Goal: Check status: Check status

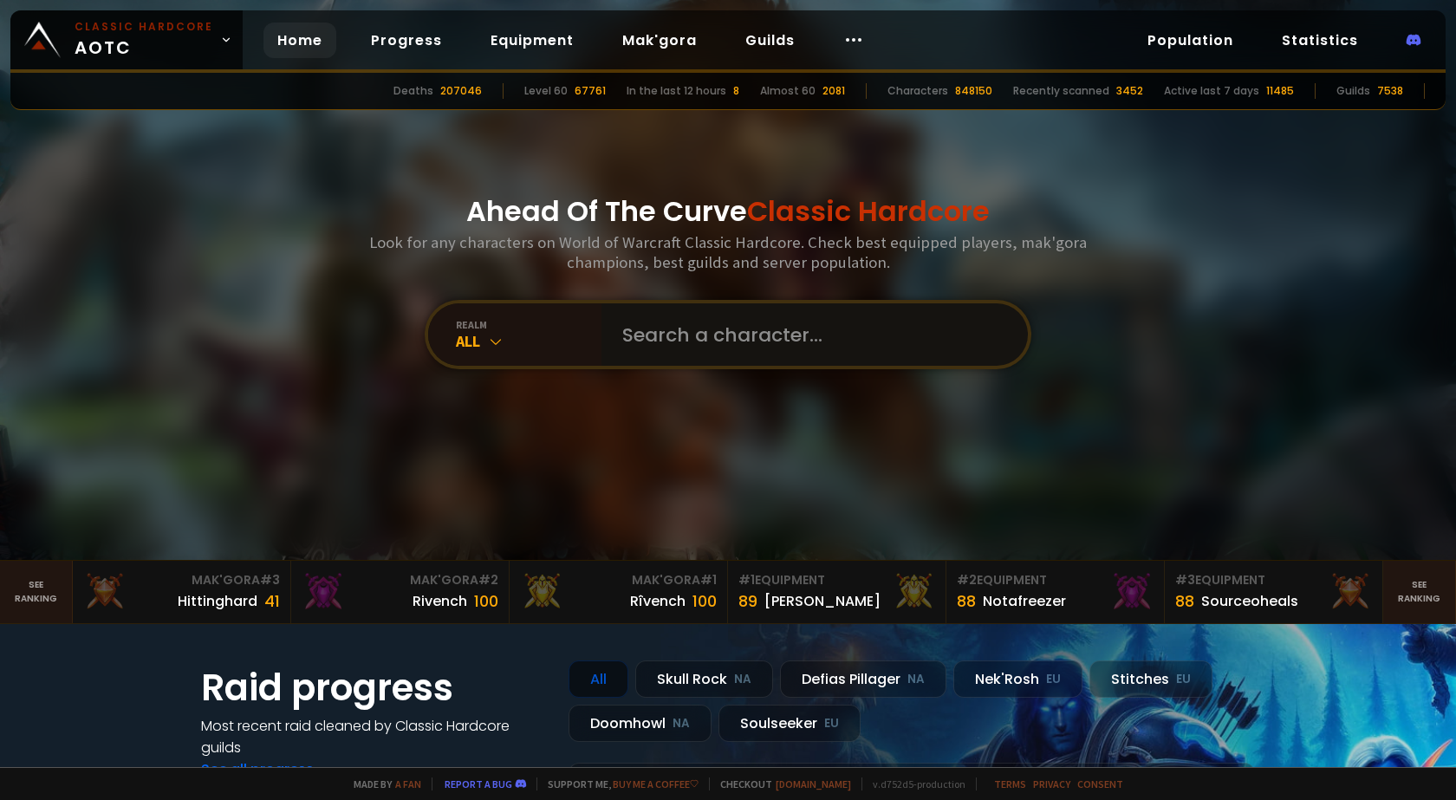
click at [683, 359] on input "text" at bounding box center [809, 334] width 395 height 62
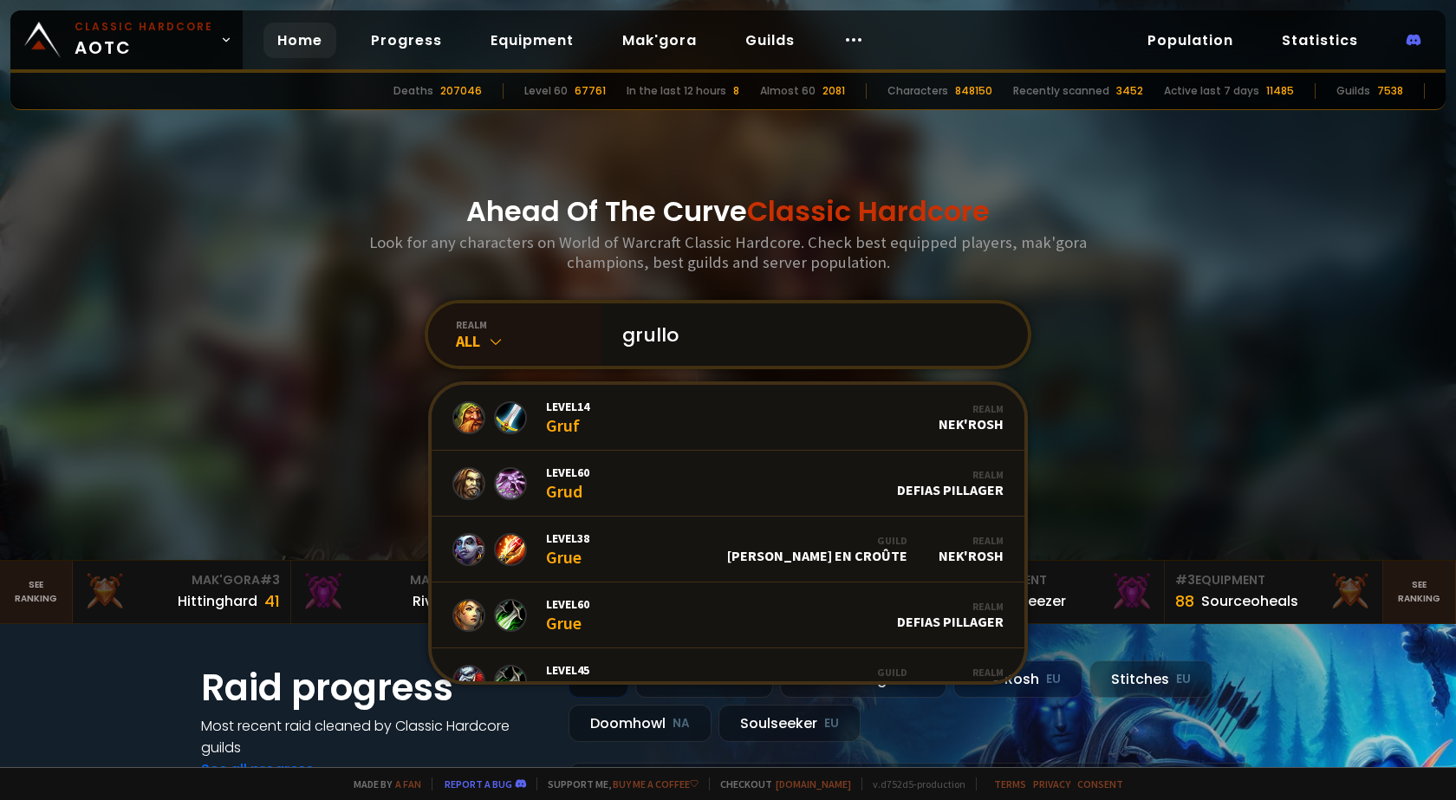
type input "grullok"
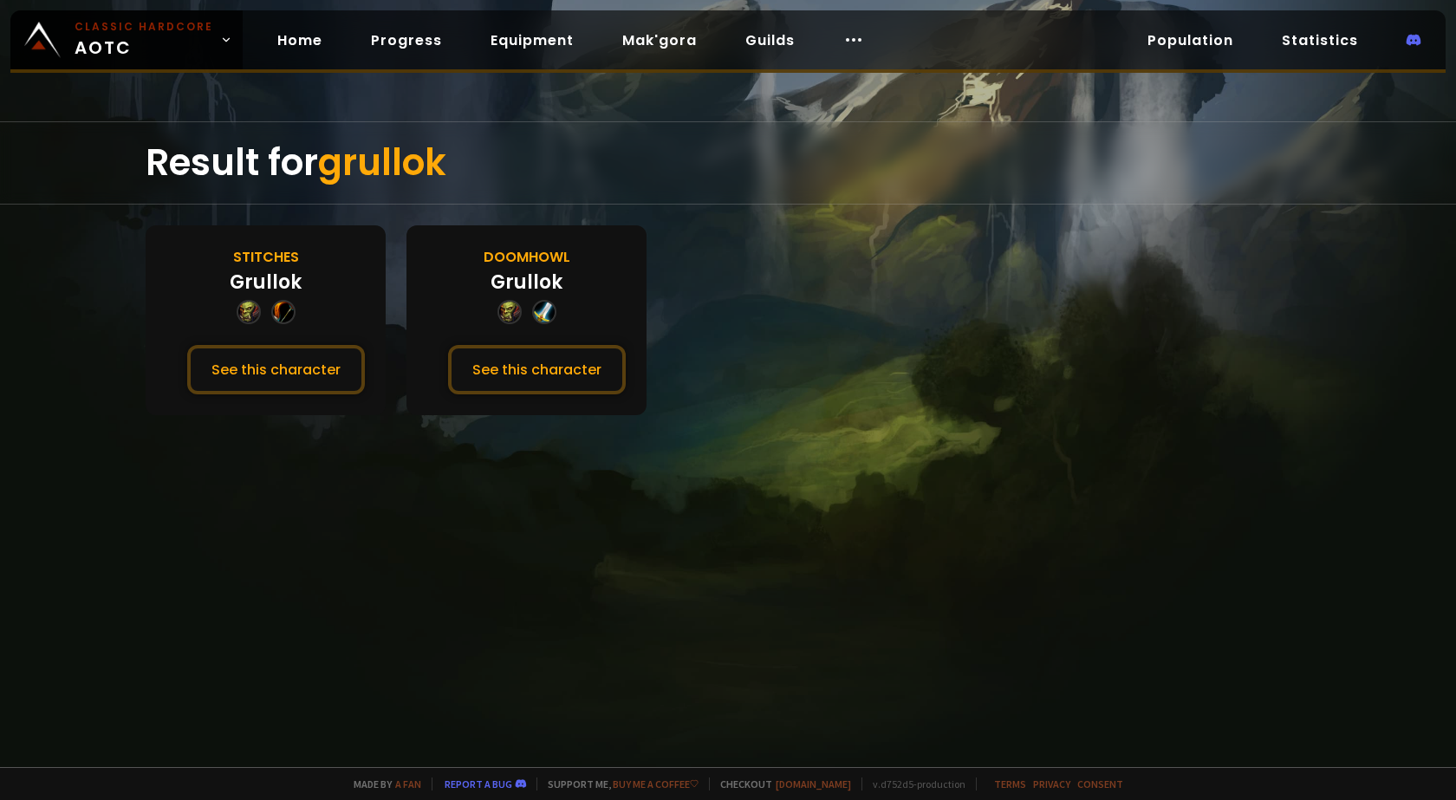
click at [518, 250] on div "Doomhowl" at bounding box center [527, 257] width 87 height 22
click at [536, 288] on div "Grullok" at bounding box center [527, 282] width 72 height 29
click at [523, 329] on div "Doomhowl Grullok See this character" at bounding box center [527, 320] width 240 height 190
click at [526, 346] on button "See this character" at bounding box center [537, 369] width 178 height 49
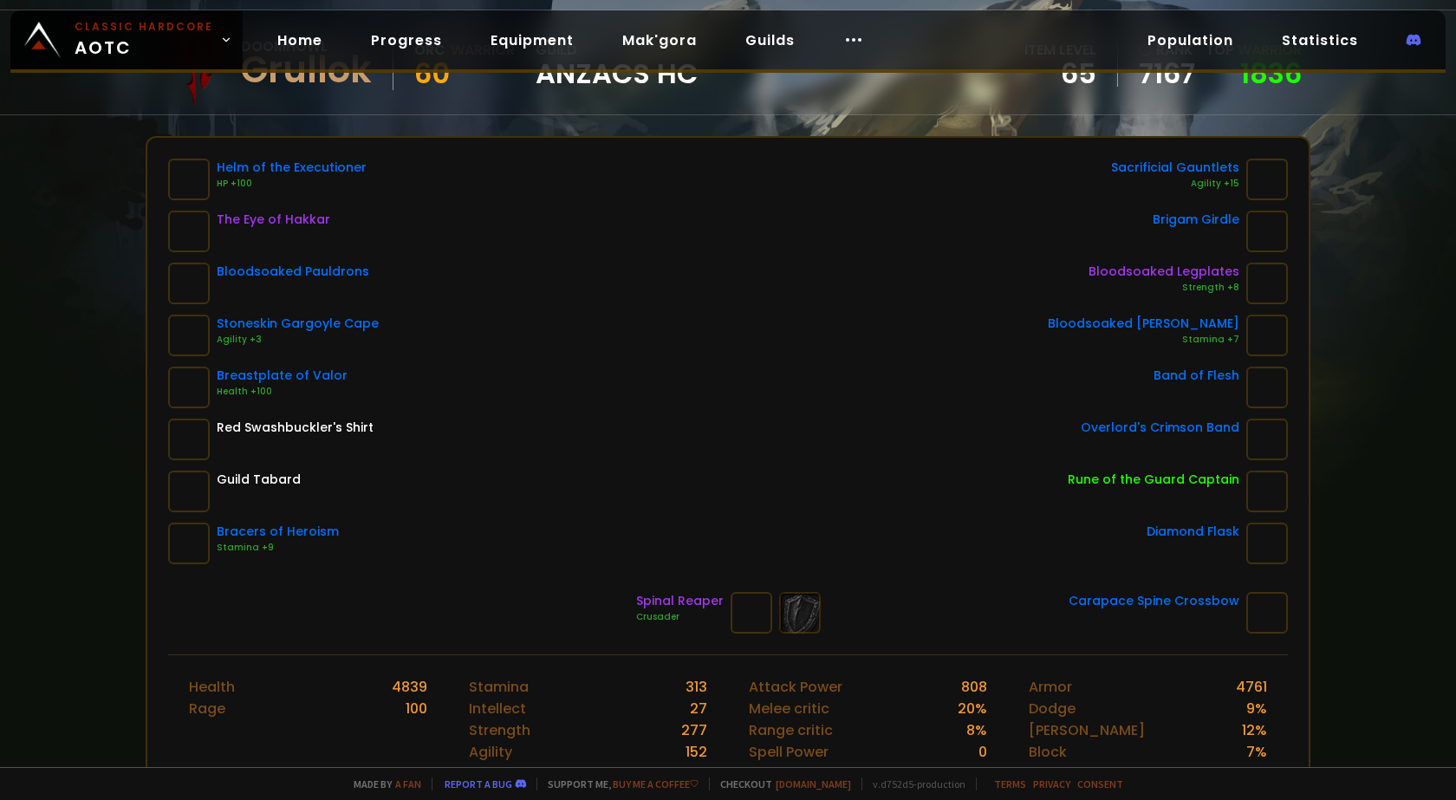
scroll to position [173, 0]
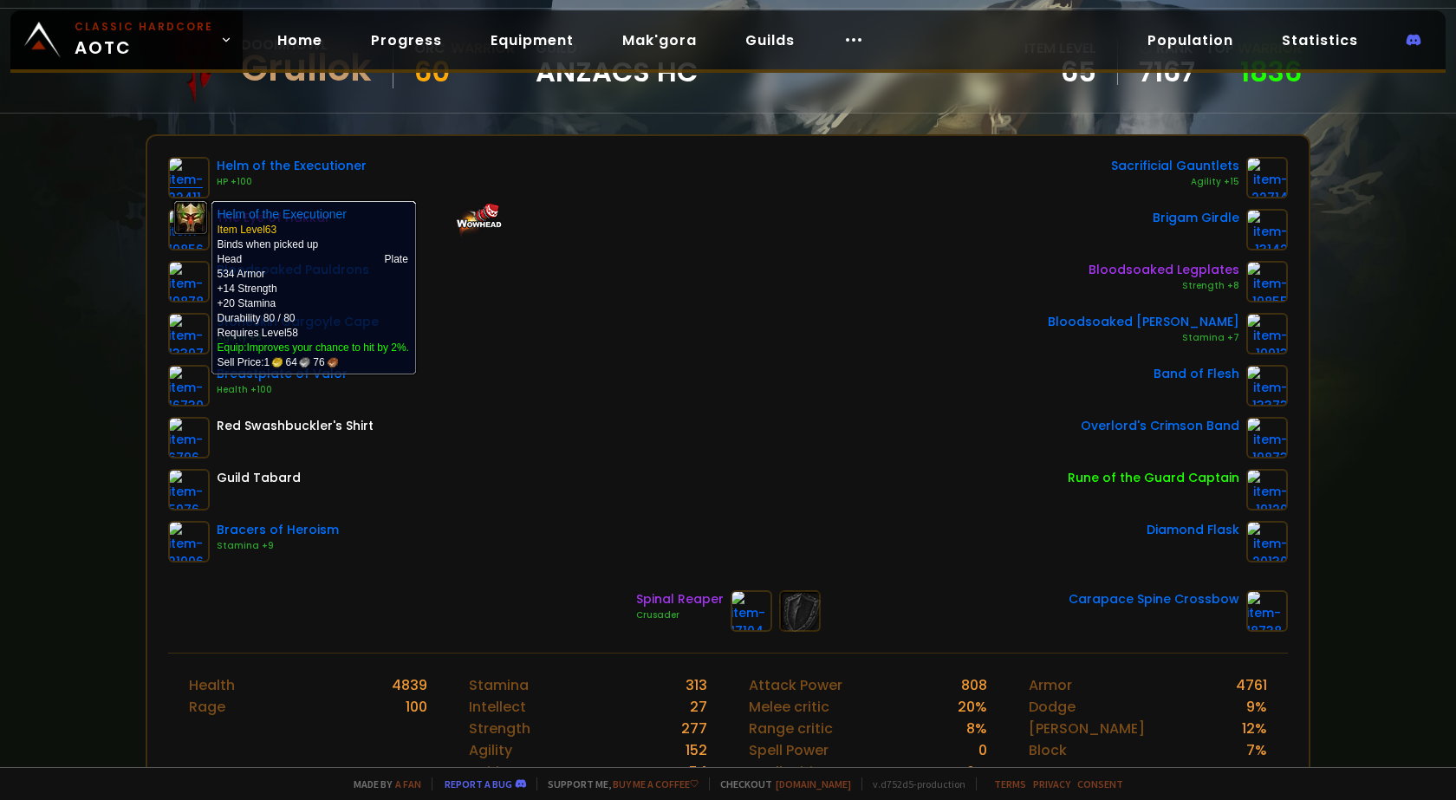
click at [199, 171] on img at bounding box center [189, 178] width 42 height 42
click at [195, 196] on img at bounding box center [189, 178] width 42 height 42
click at [182, 184] on img at bounding box center [189, 178] width 42 height 42
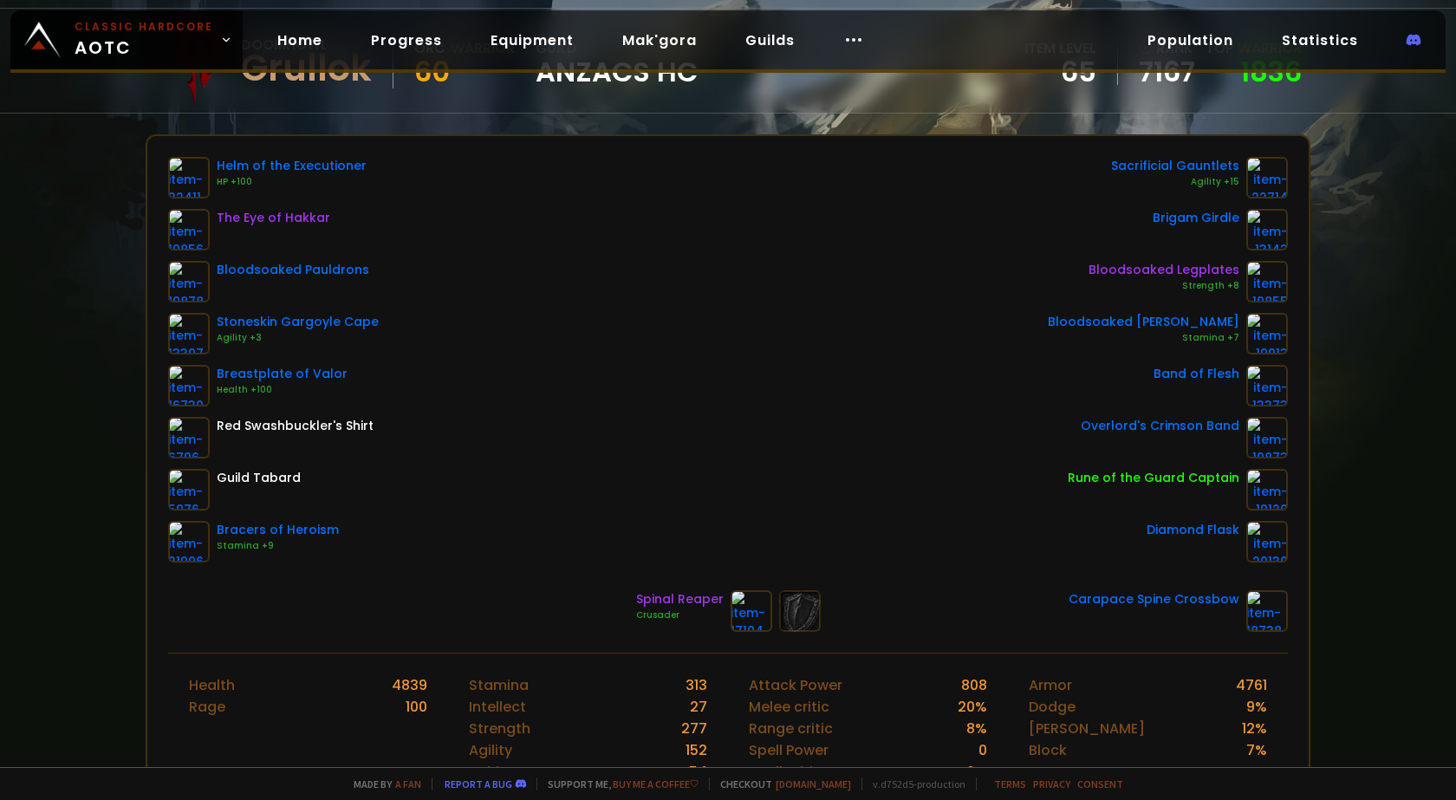
click at [224, 216] on div "The Eye of Hakkar" at bounding box center [274, 218] width 114 height 18
click at [209, 221] on div "The Eye of Hakkar" at bounding box center [273, 230] width 211 height 42
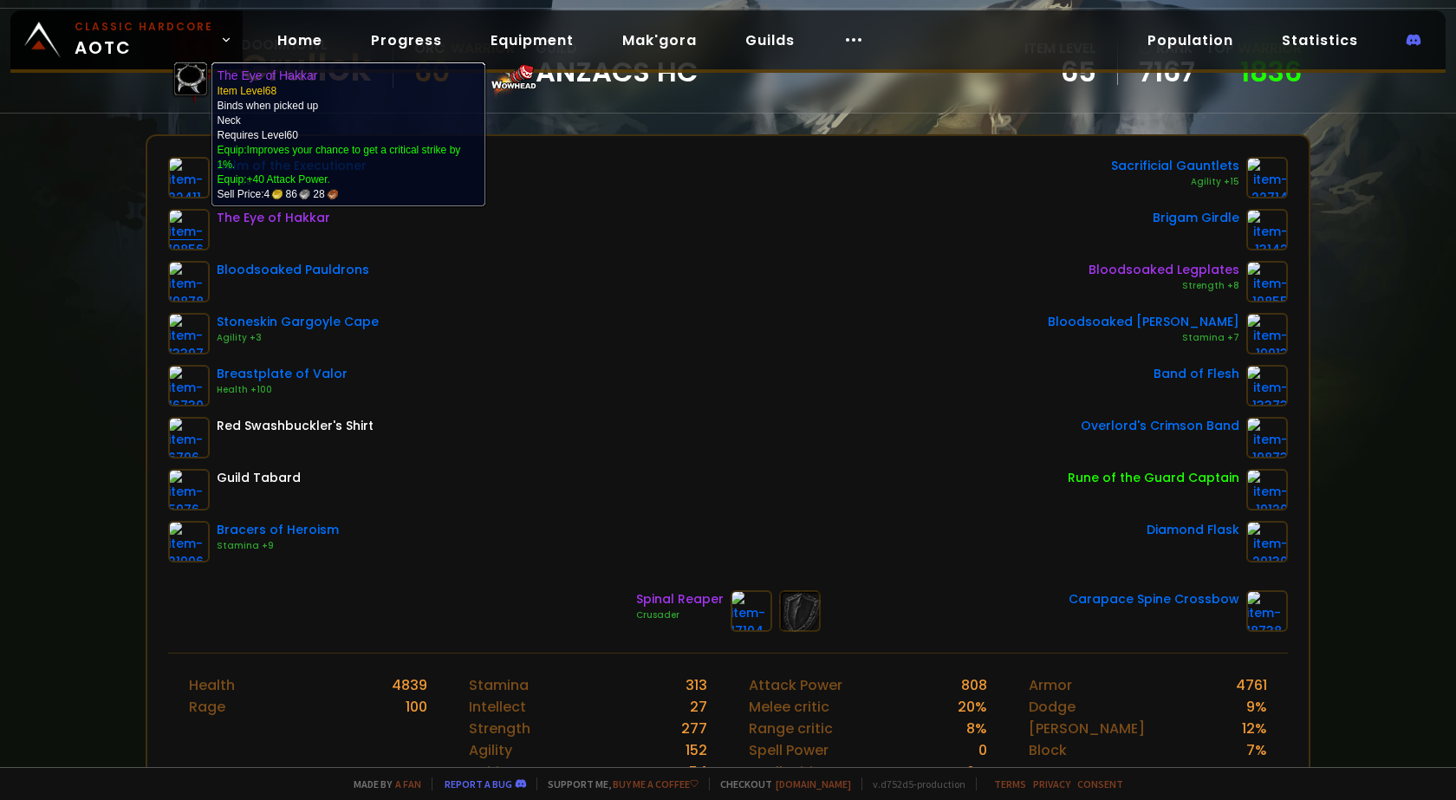
click at [193, 231] on img at bounding box center [189, 230] width 42 height 42
click at [196, 231] on img at bounding box center [189, 230] width 42 height 42
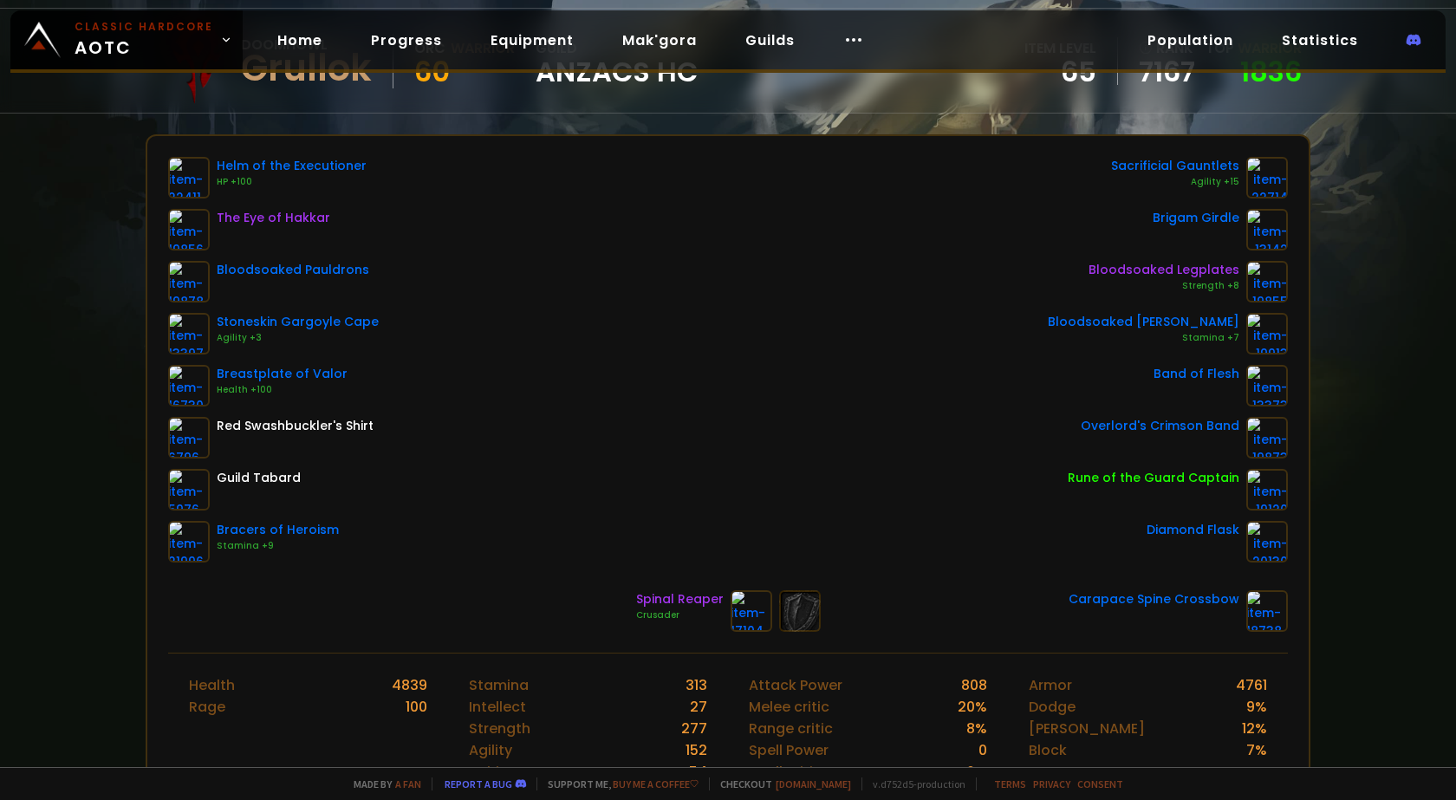
click at [252, 157] on div "Helm of the Executioner" at bounding box center [292, 166] width 150 height 18
click at [261, 212] on div "The Eye of Hakkar" at bounding box center [274, 218] width 114 height 18
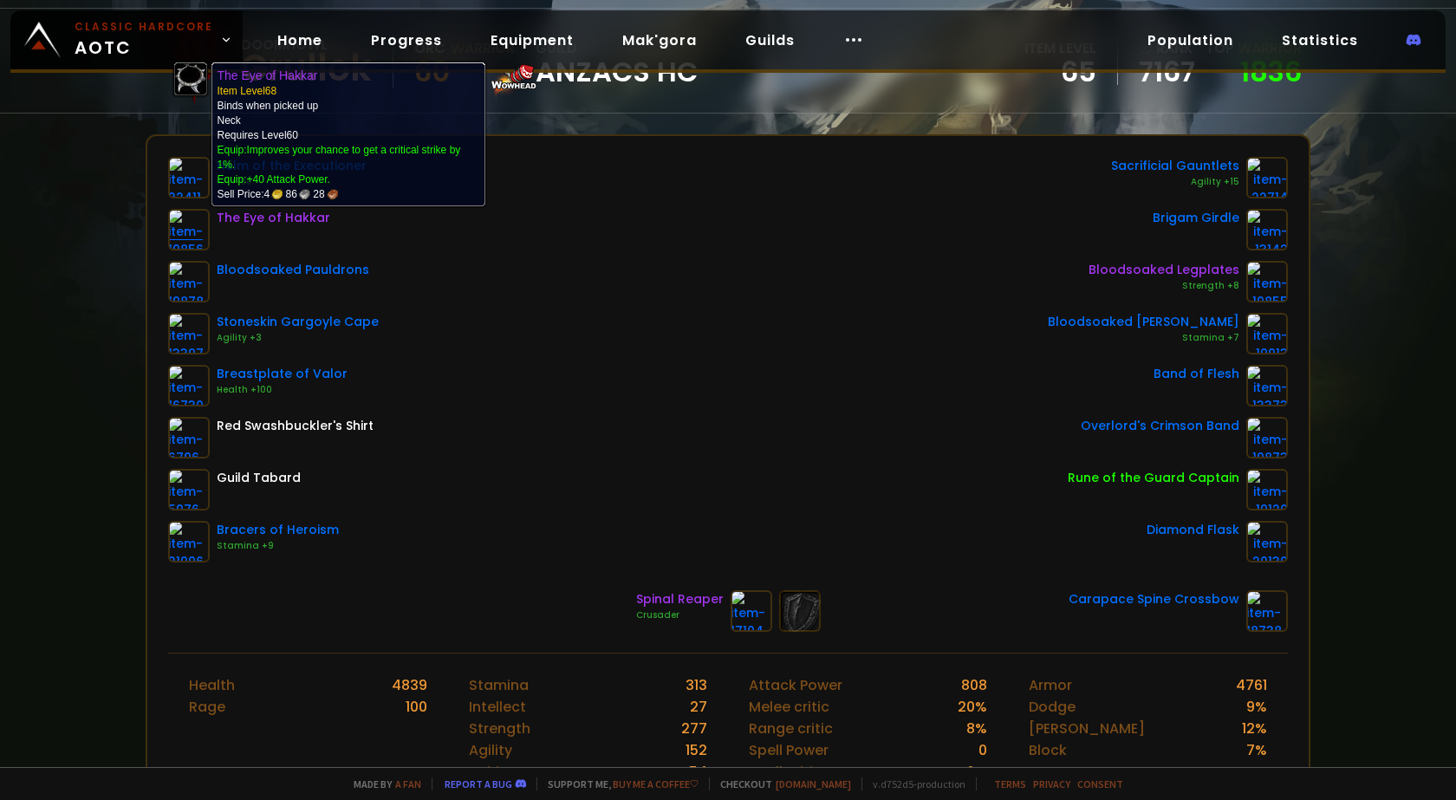
click at [190, 227] on img at bounding box center [189, 230] width 42 height 42
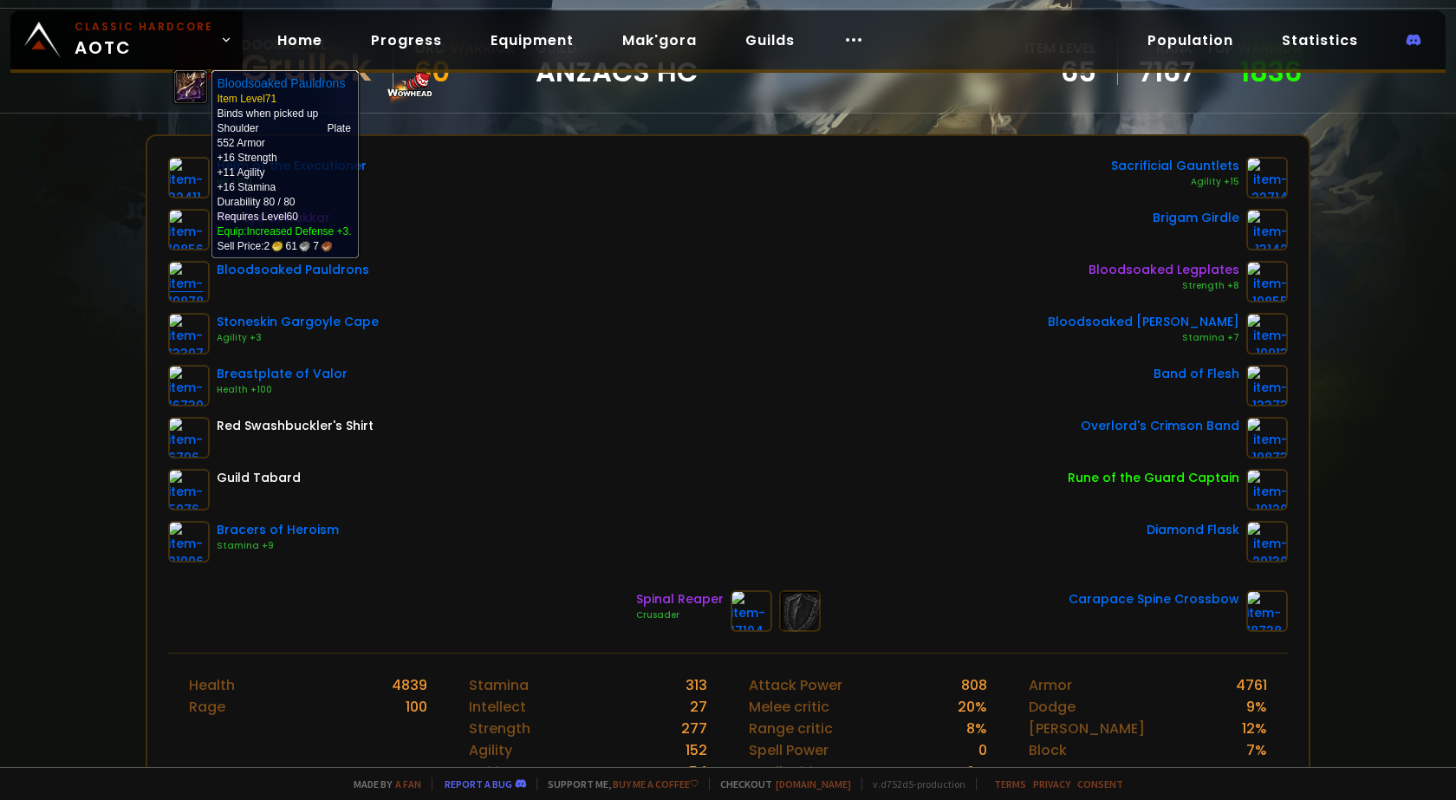
click at [194, 278] on img at bounding box center [189, 282] width 42 height 42
